Goal: Find specific page/section: Find specific page/section

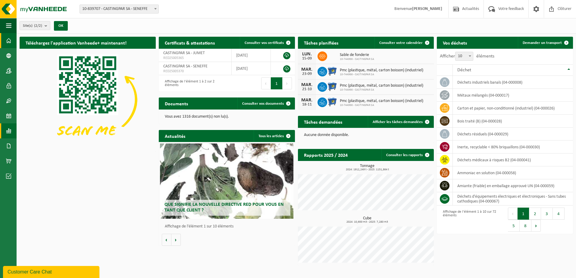
click at [5, 132] on link "Rapports" at bounding box center [8, 131] width 17 height 15
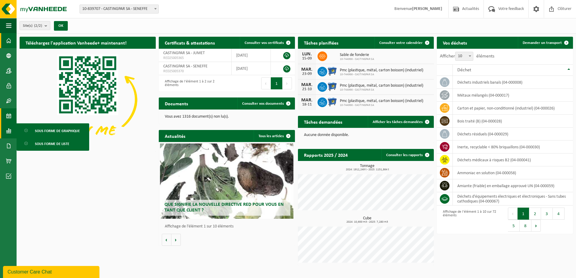
click at [5, 118] on link "Calendrier" at bounding box center [8, 115] width 17 height 15
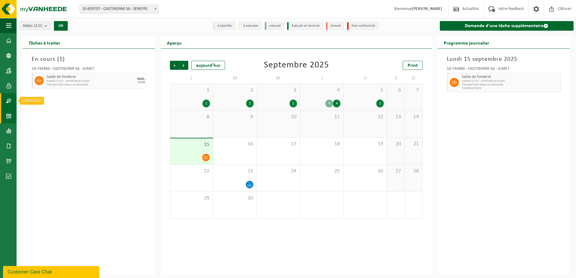
click at [3, 99] on link "Contrat(s)" at bounding box center [8, 100] width 17 height 15
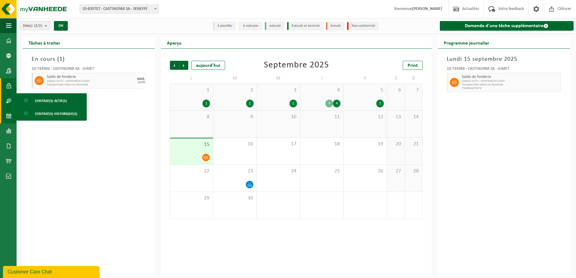
click at [10, 86] on span at bounding box center [8, 85] width 5 height 15
